Goal: Transaction & Acquisition: Purchase product/service

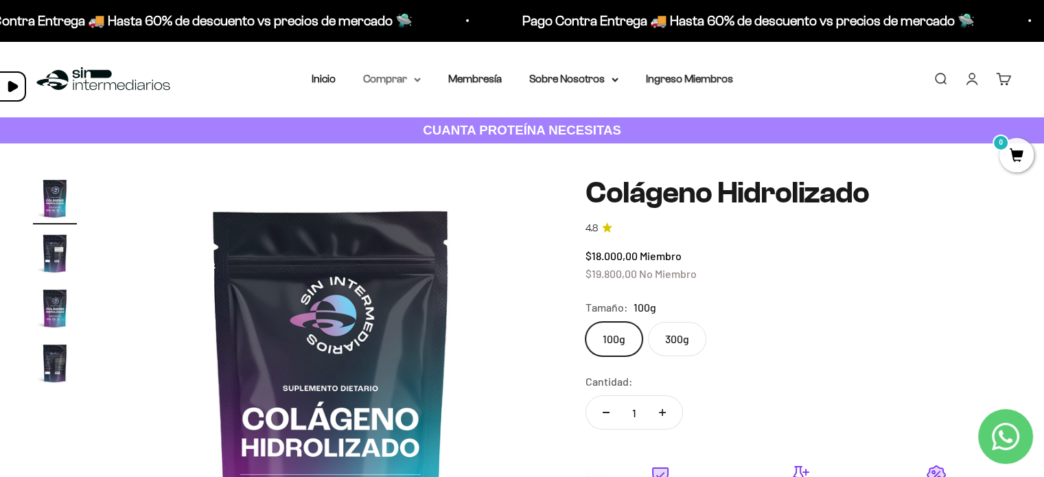
click at [409, 82] on summary "Comprar" at bounding box center [392, 79] width 58 height 18
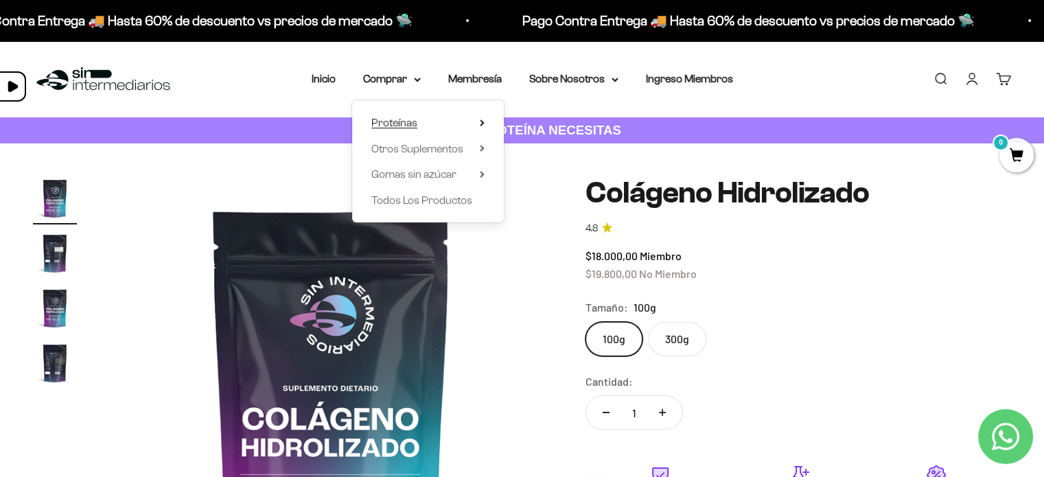
click at [423, 126] on summary "Proteínas" at bounding box center [428, 123] width 113 height 18
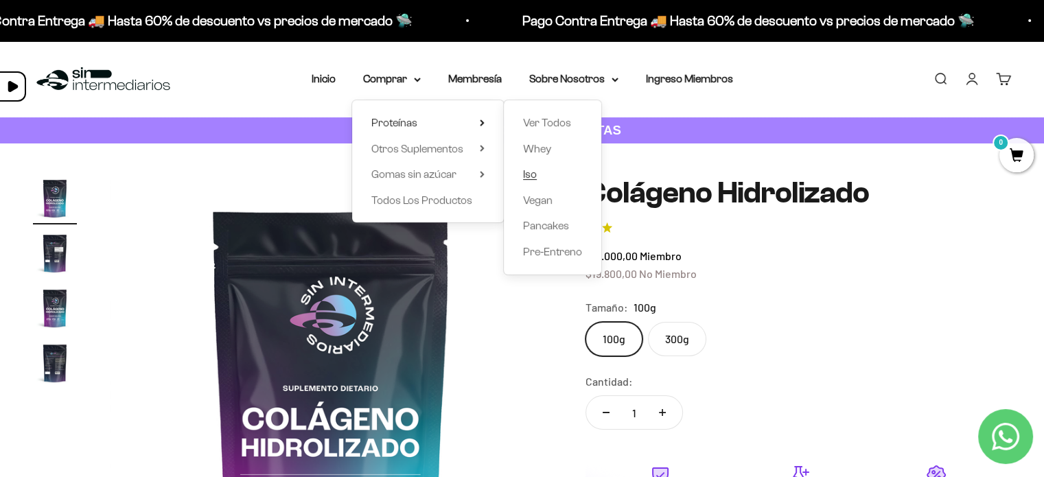
click at [535, 175] on span "Iso" at bounding box center [530, 174] width 14 height 12
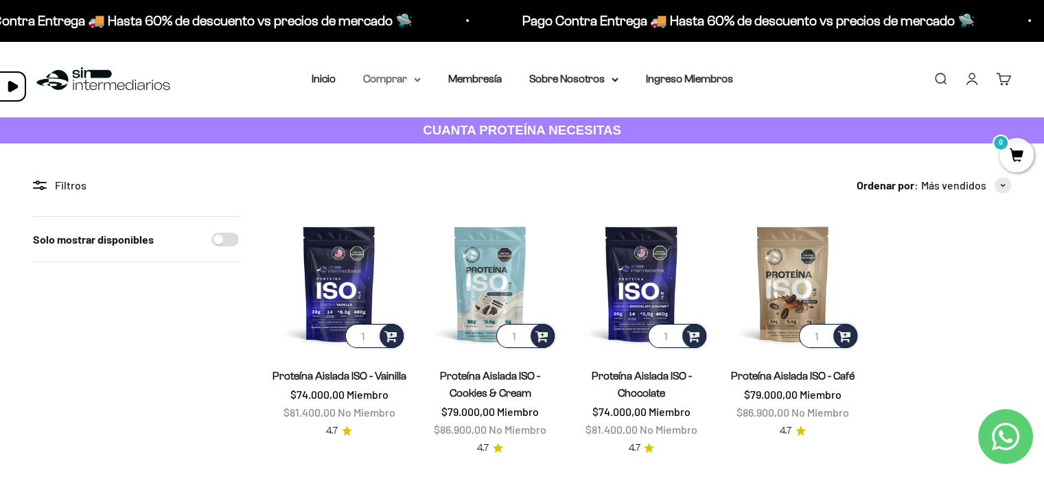
click at [401, 78] on summary "Comprar" at bounding box center [392, 79] width 58 height 18
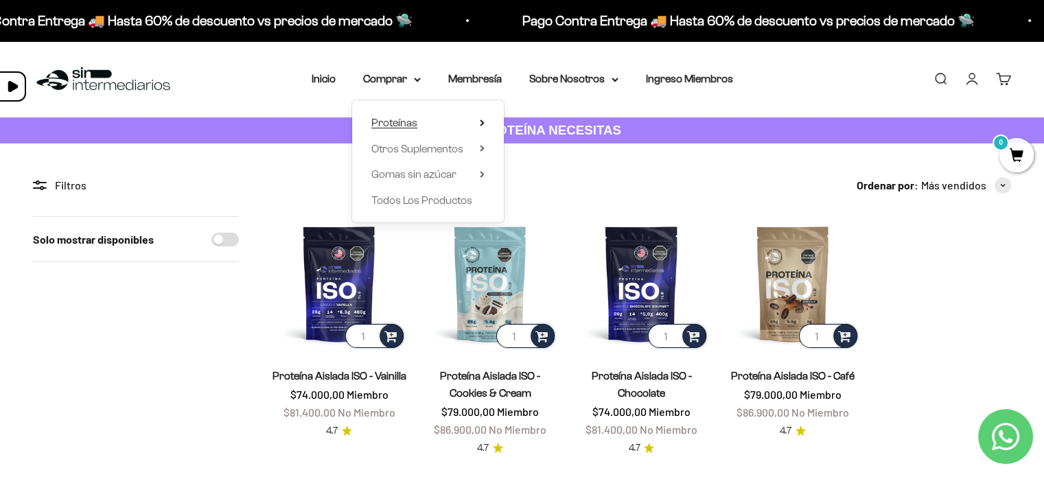
click at [396, 122] on span "Proteínas" at bounding box center [395, 123] width 46 height 12
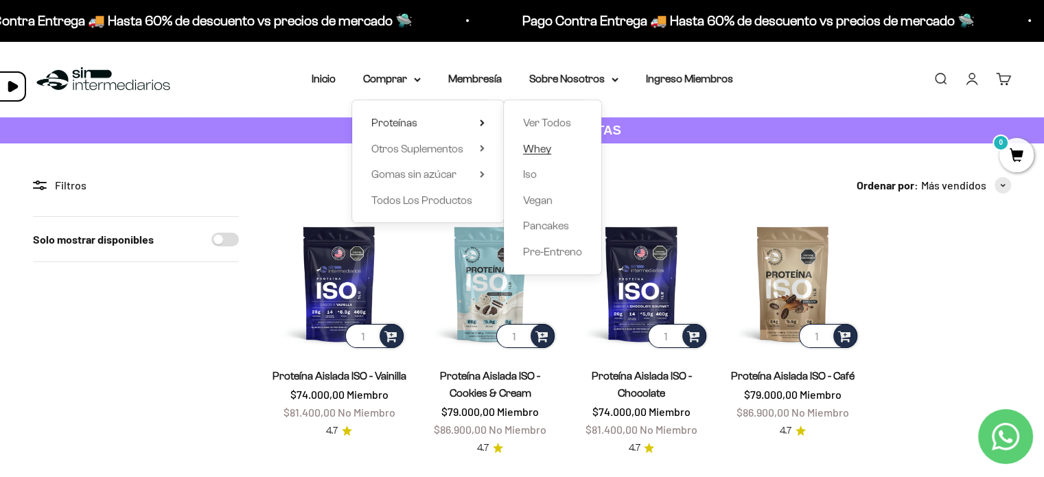
click at [534, 150] on span "Whey" at bounding box center [537, 149] width 28 height 12
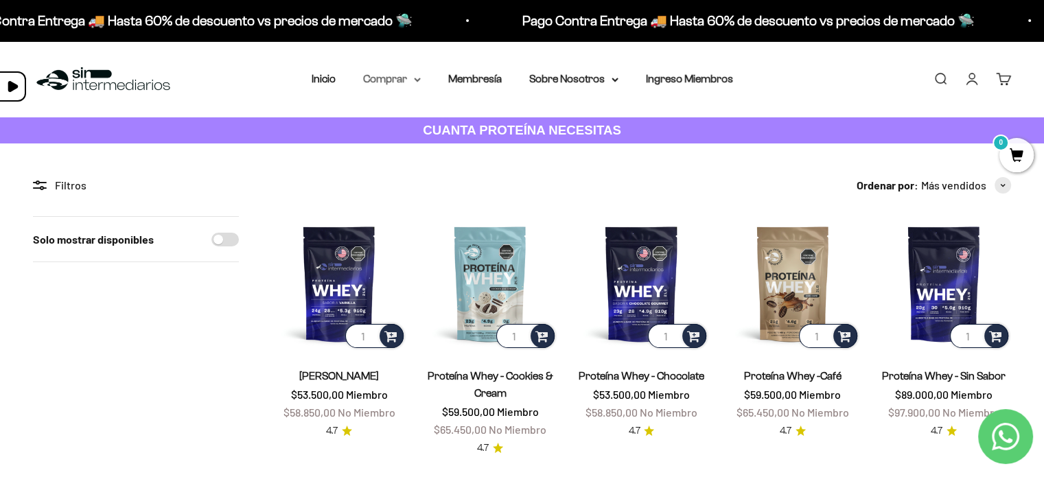
click at [411, 78] on summary "Comprar" at bounding box center [392, 79] width 58 height 18
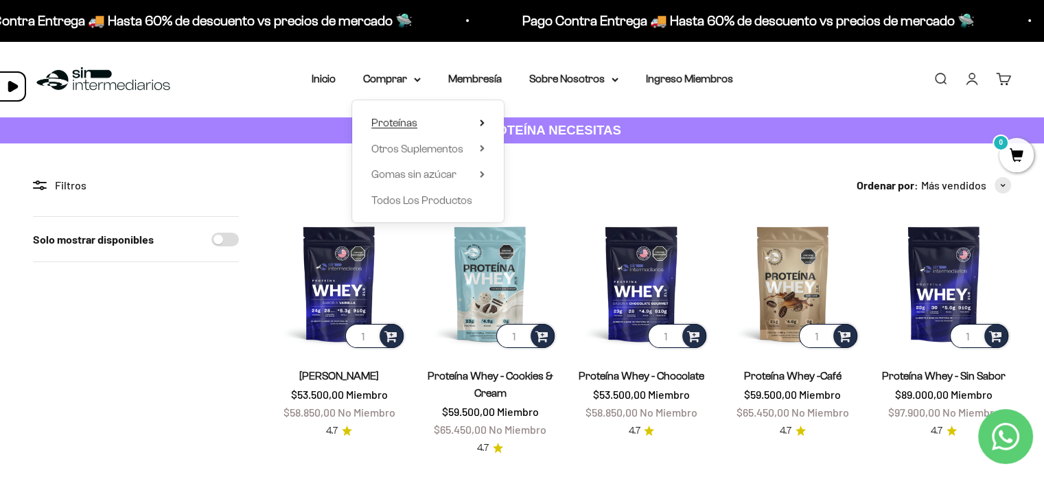
click at [412, 123] on span "Proteínas" at bounding box center [395, 123] width 46 height 12
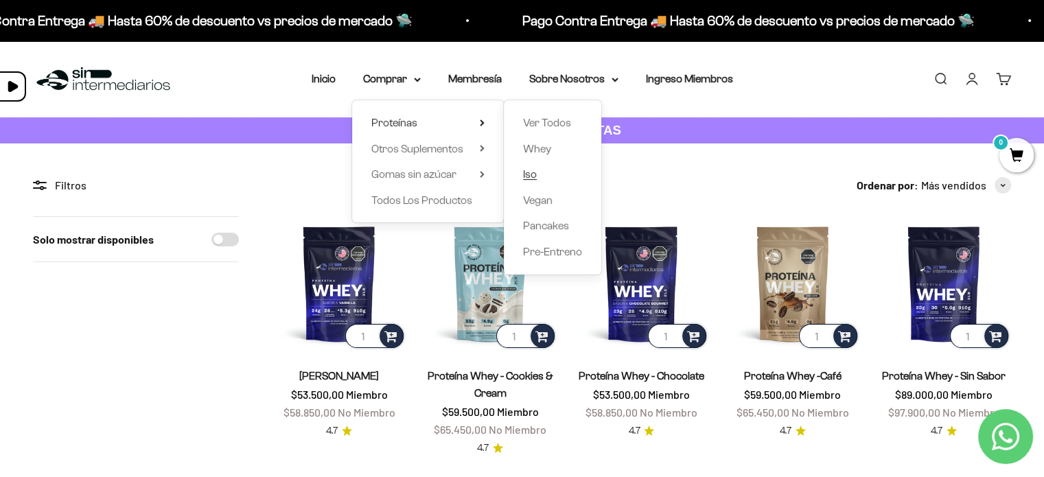
click at [536, 175] on link "Iso" at bounding box center [552, 174] width 59 height 18
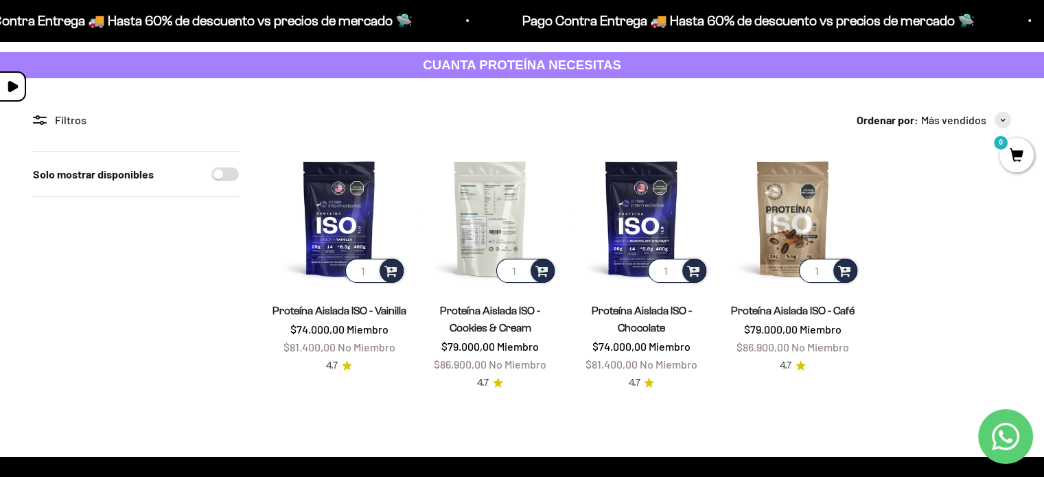
scroll to position [69, 0]
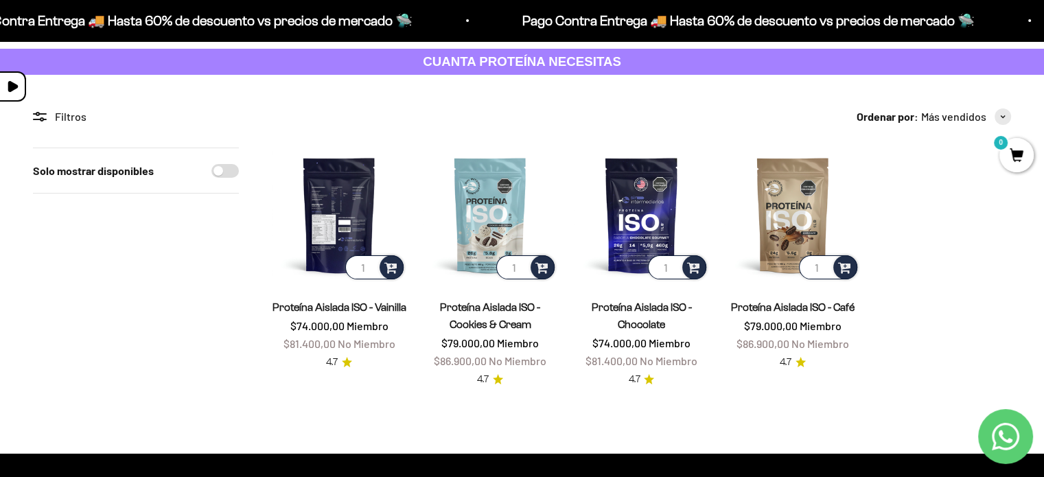
click at [340, 200] on img at bounding box center [339, 215] width 135 height 135
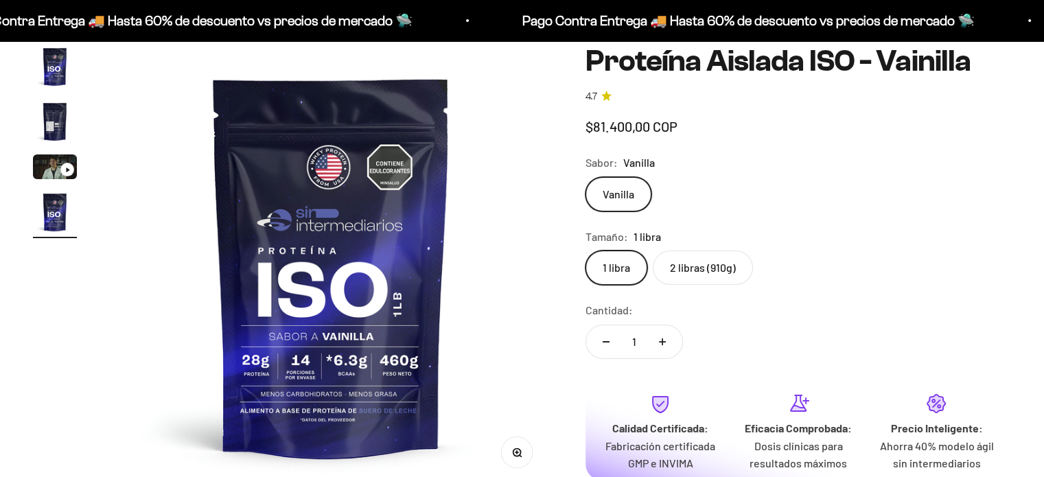
scroll to position [0, 1378]
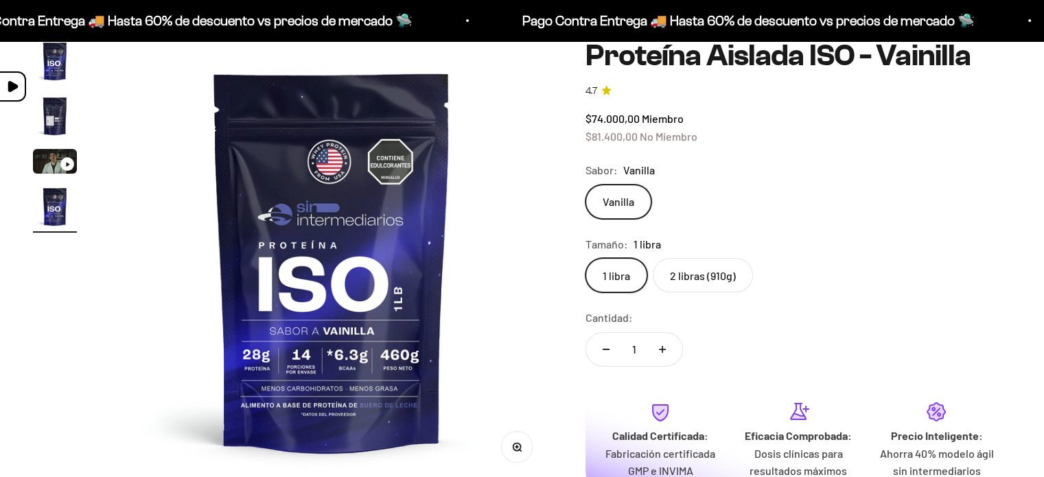
click at [683, 276] on label "2 libras (910g)" at bounding box center [703, 275] width 100 height 34
click at [586, 258] on input "2 libras (910g)" at bounding box center [585, 258] width 1 height 1
radio input "true"
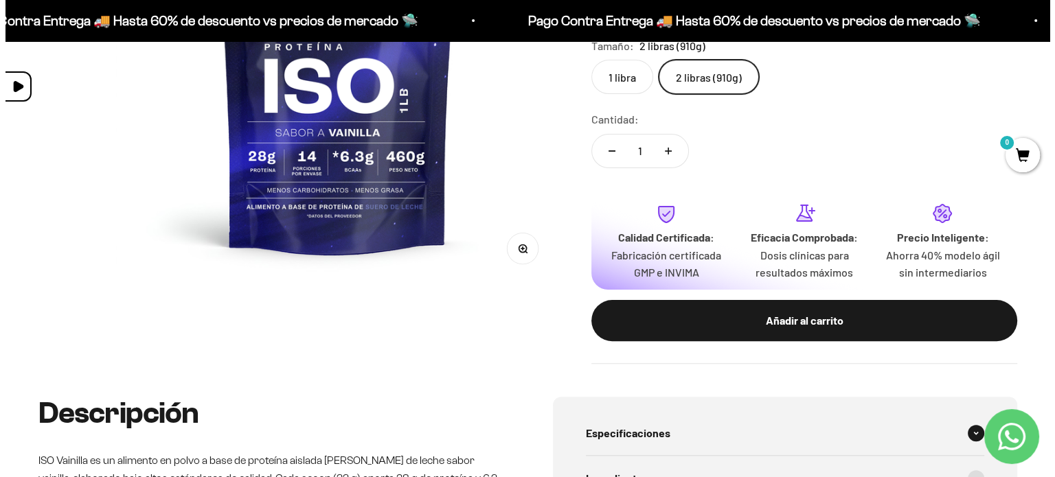
scroll to position [549, 0]
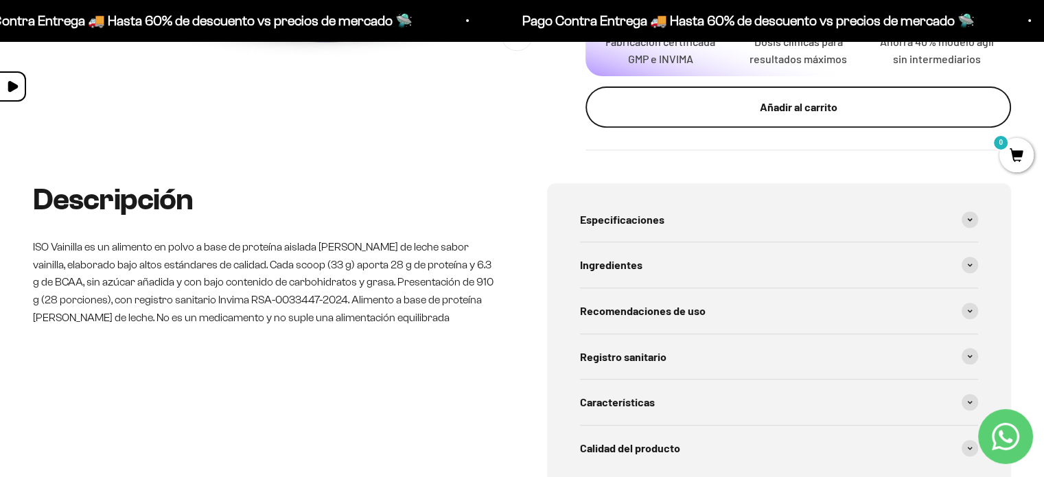
click at [807, 115] on div "Añadir al carrito" at bounding box center [798, 107] width 371 height 18
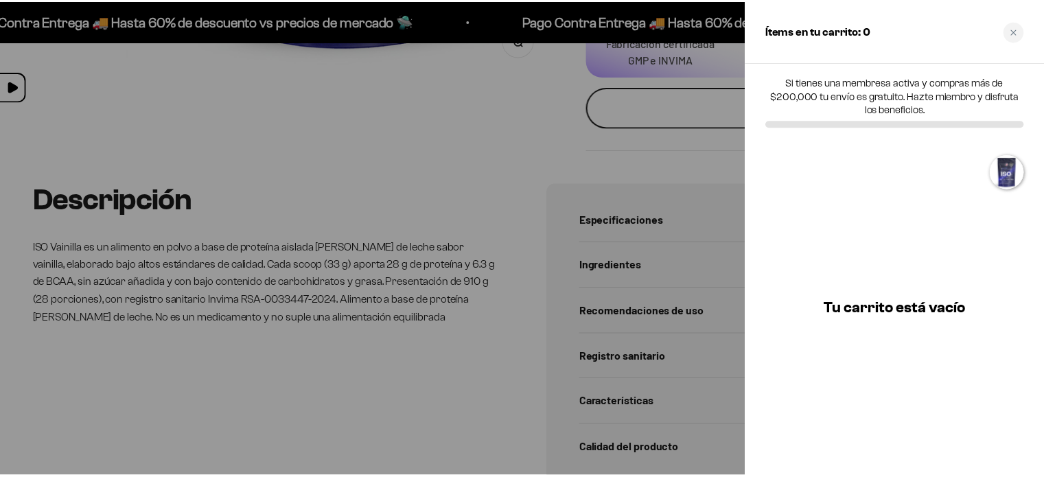
scroll to position [0, 1395]
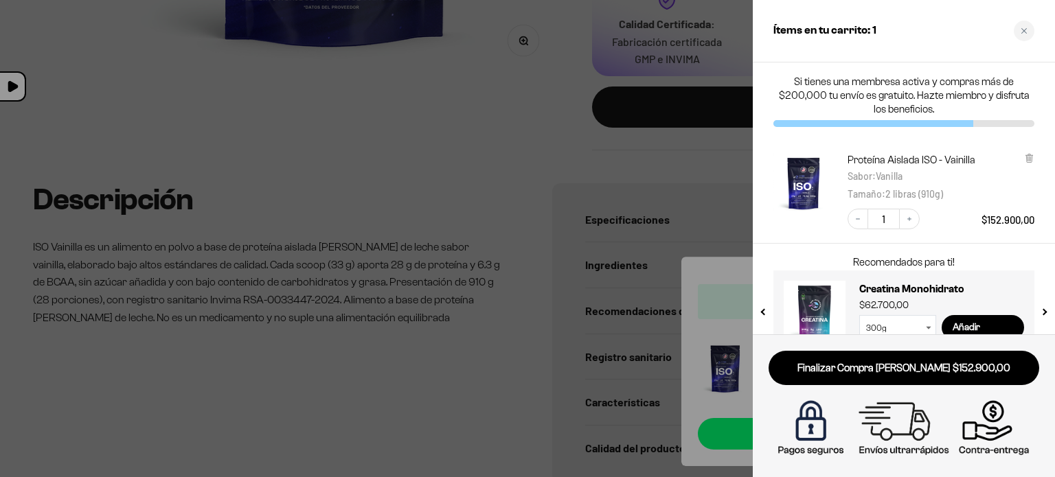
click at [503, 174] on div at bounding box center [527, 238] width 1055 height 477
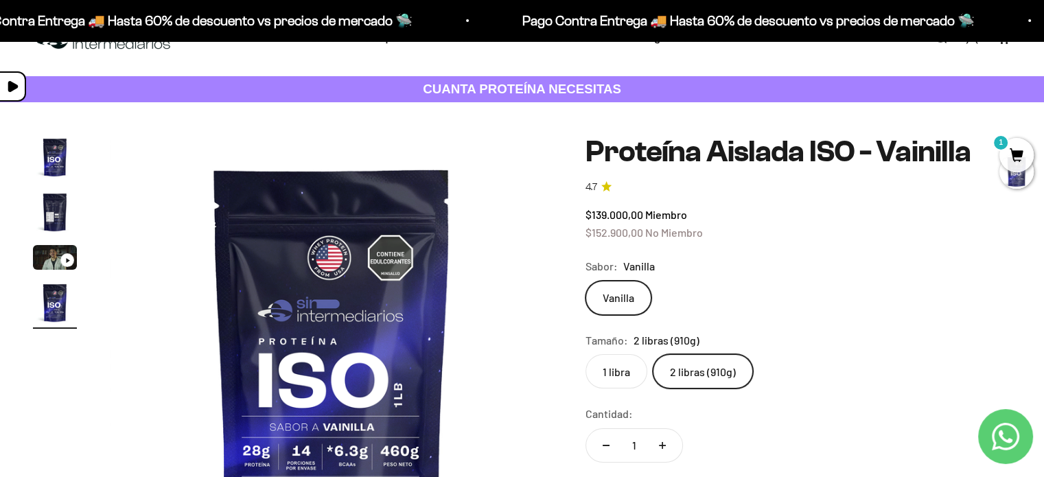
scroll to position [0, 0]
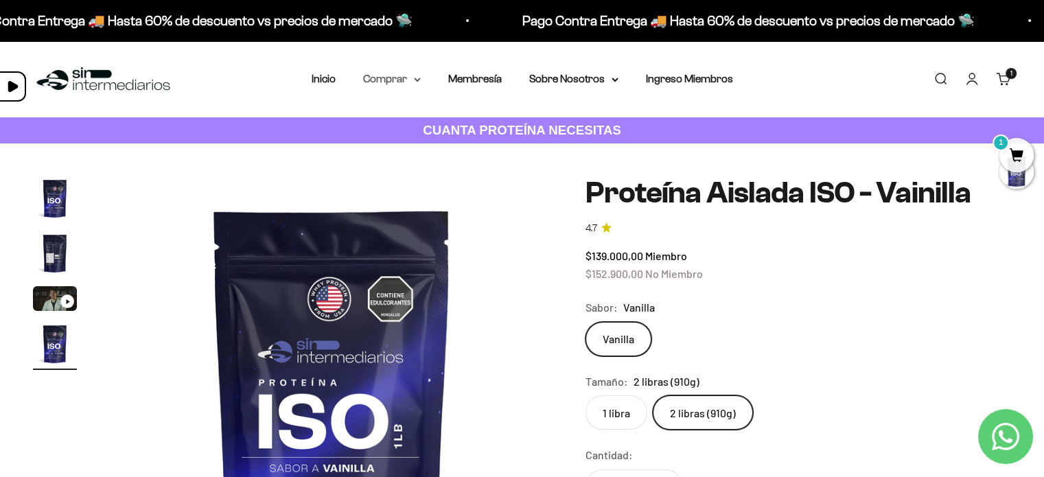
click at [401, 80] on summary "Comprar" at bounding box center [392, 79] width 58 height 18
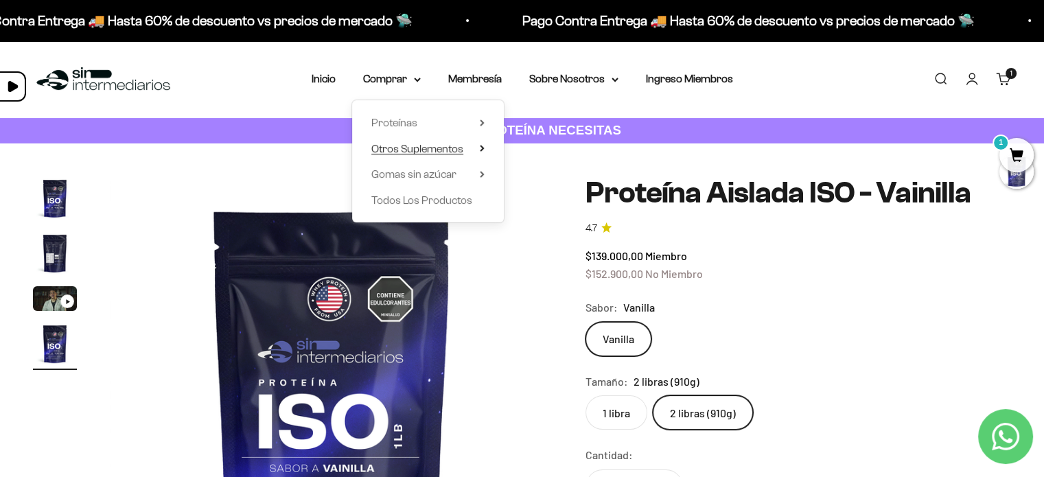
click at [483, 149] on icon at bounding box center [482, 148] width 5 height 7
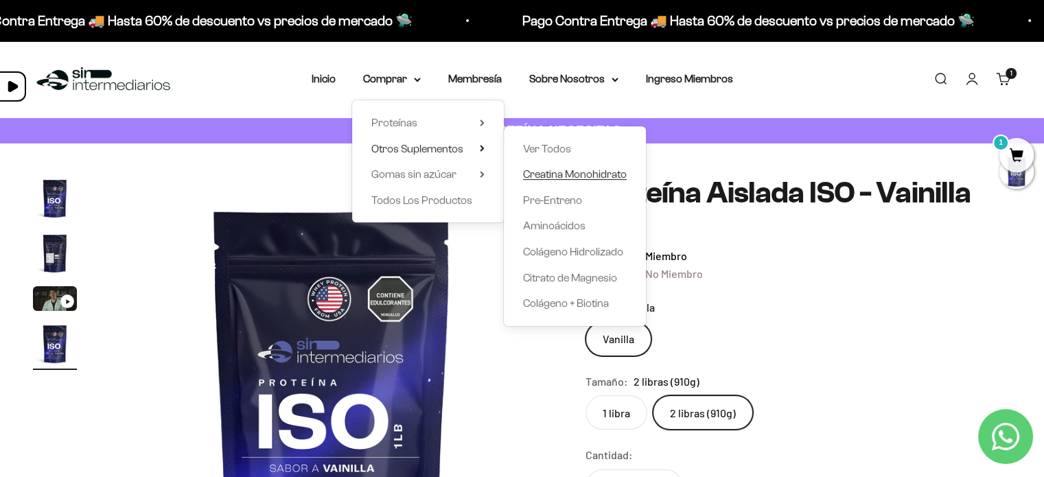
click at [560, 176] on span "Creatina Monohidrato" at bounding box center [575, 174] width 104 height 12
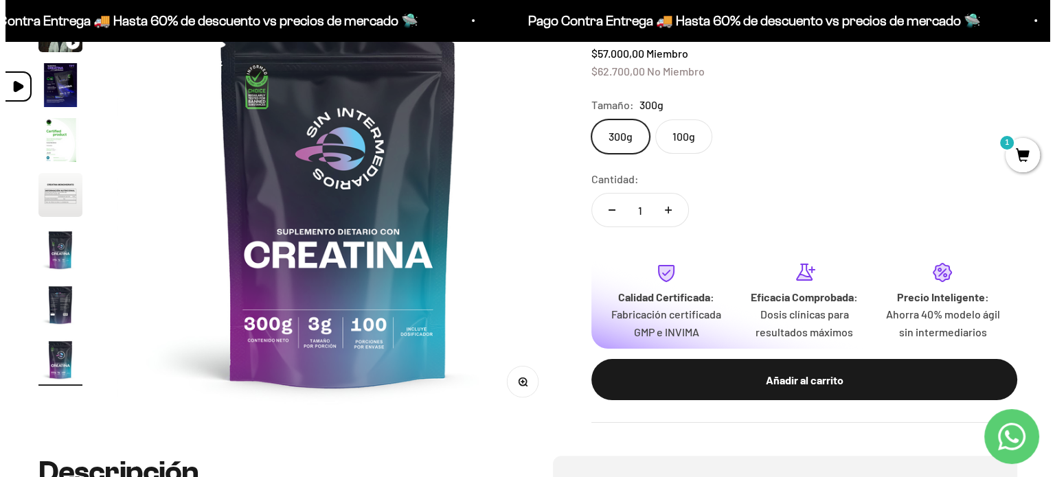
scroll to position [206, 0]
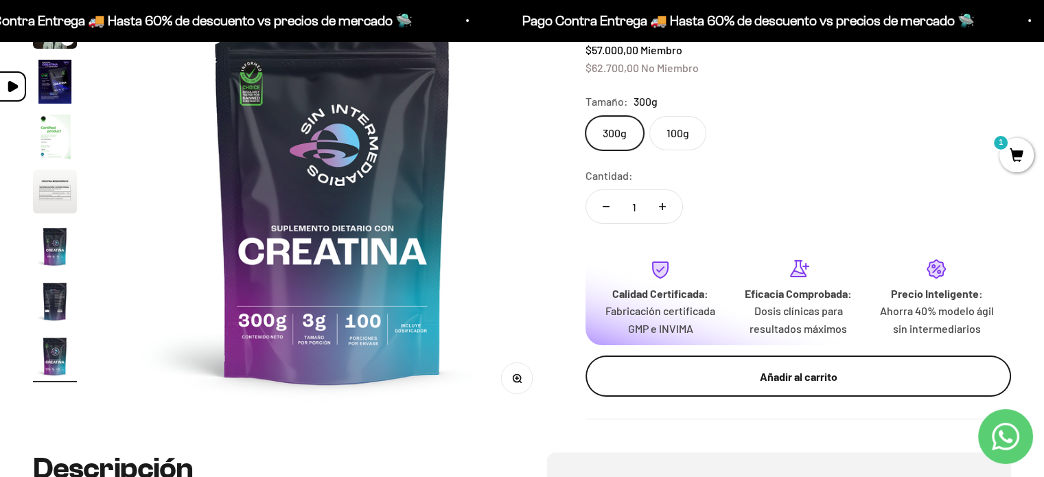
click at [673, 385] on button "Añadir al carrito" at bounding box center [799, 376] width 426 height 41
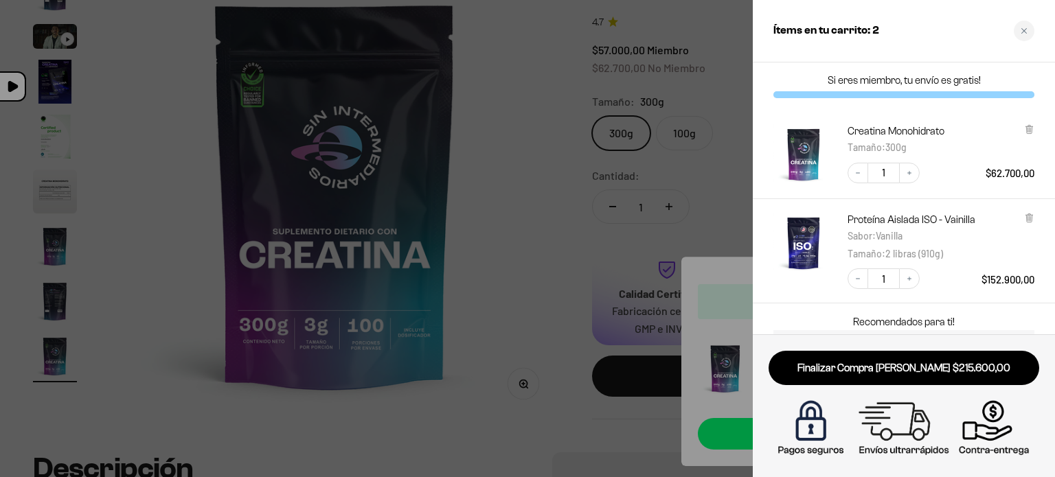
scroll to position [0, 0]
click at [942, 365] on link "Finalizar Compra [PERSON_NAME] $215.600,00" at bounding box center [903, 368] width 271 height 35
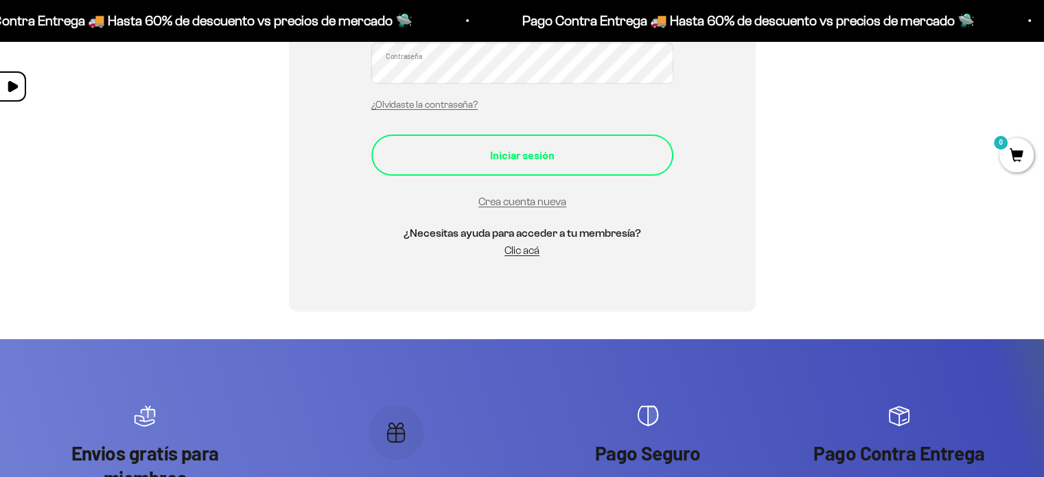
scroll to position [390, 0]
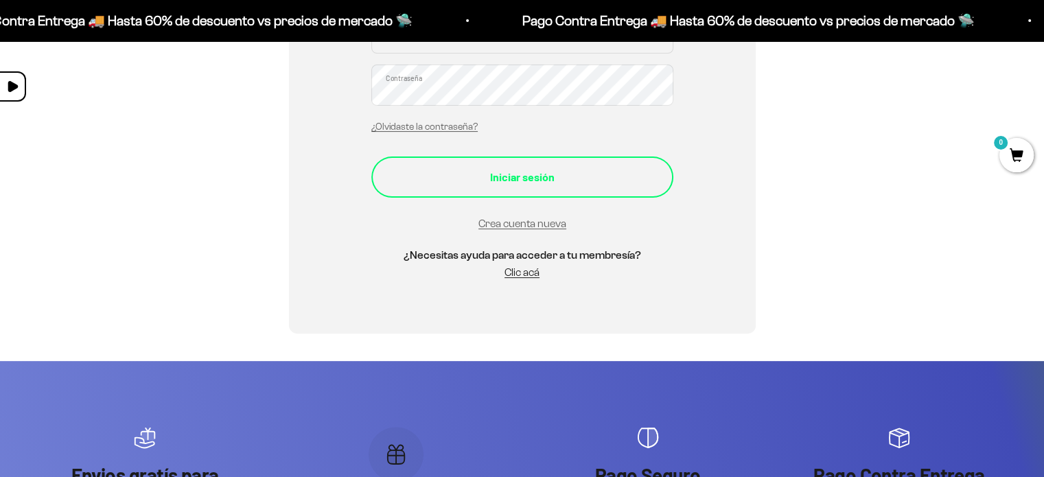
type input "[EMAIL_ADDRESS][DOMAIN_NAME]"
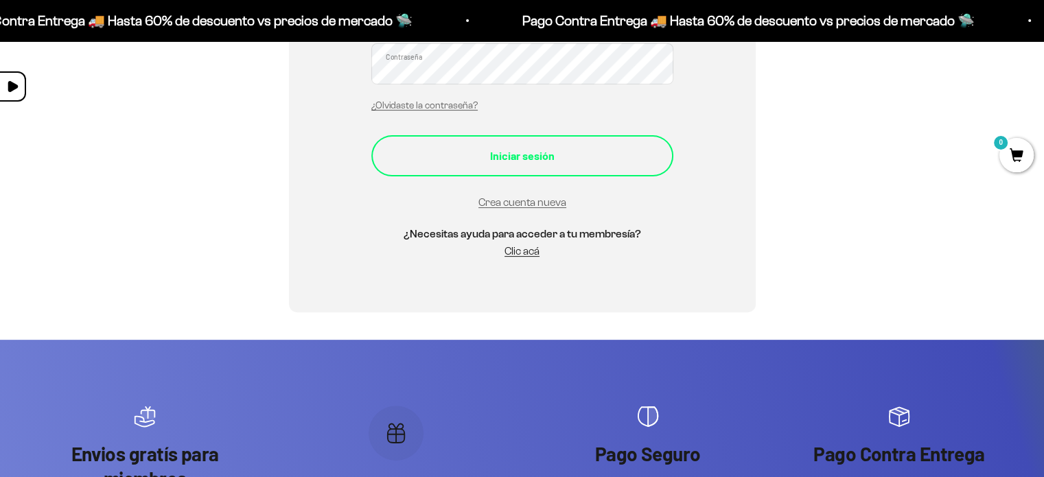
click at [544, 154] on div "Iniciar sesión" at bounding box center [522, 156] width 247 height 18
